Goal: Navigation & Orientation: Find specific page/section

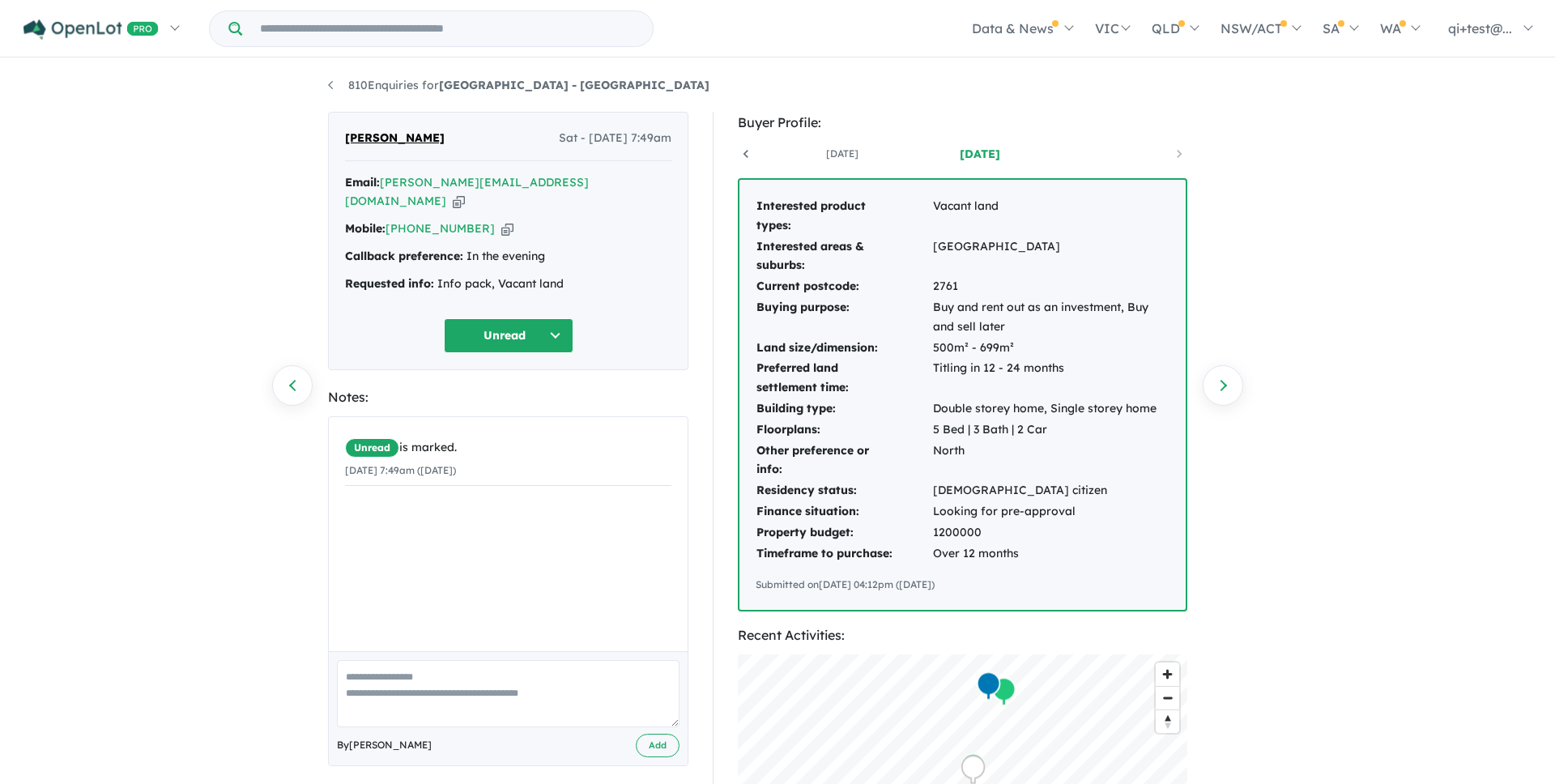
click at [713, 392] on div "Buyer Profile: [DATE] [DATE] [DATE] [DATE] Interested product types: Vacant lan…" at bounding box center [970, 647] width 514 height 1069
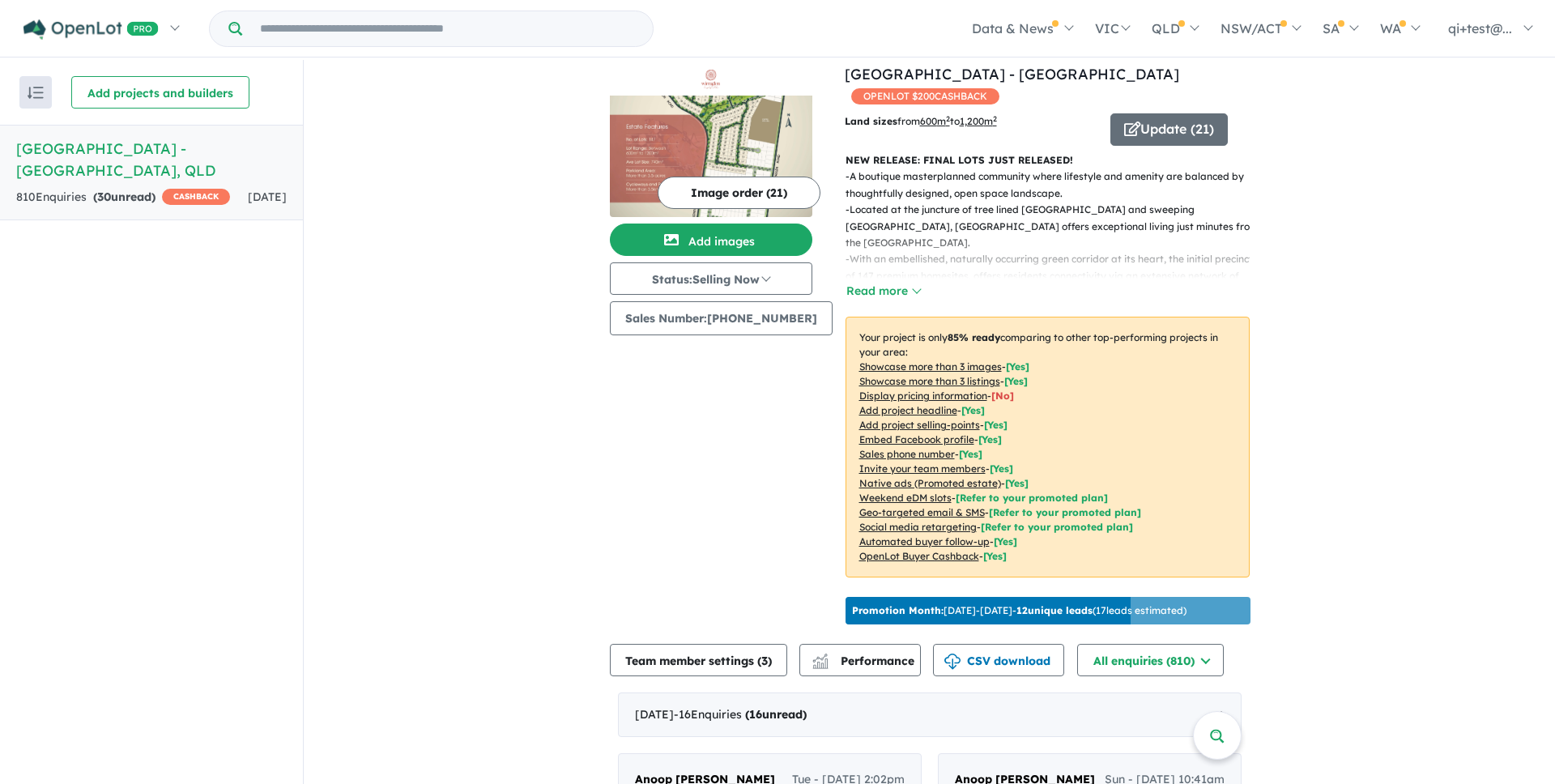
scroll to position [14, 0]
click at [712, 392] on div "Image order ( 21 ) Add images Status: Selling Now In Planning Coming Soon Selli…" at bounding box center [727, 346] width 235 height 567
click at [663, 462] on div "Image order ( 21 ) Add images Status: Selling Now In Planning Coming Soon Selli…" at bounding box center [727, 346] width 235 height 567
